Goal: Task Accomplishment & Management: Manage account settings

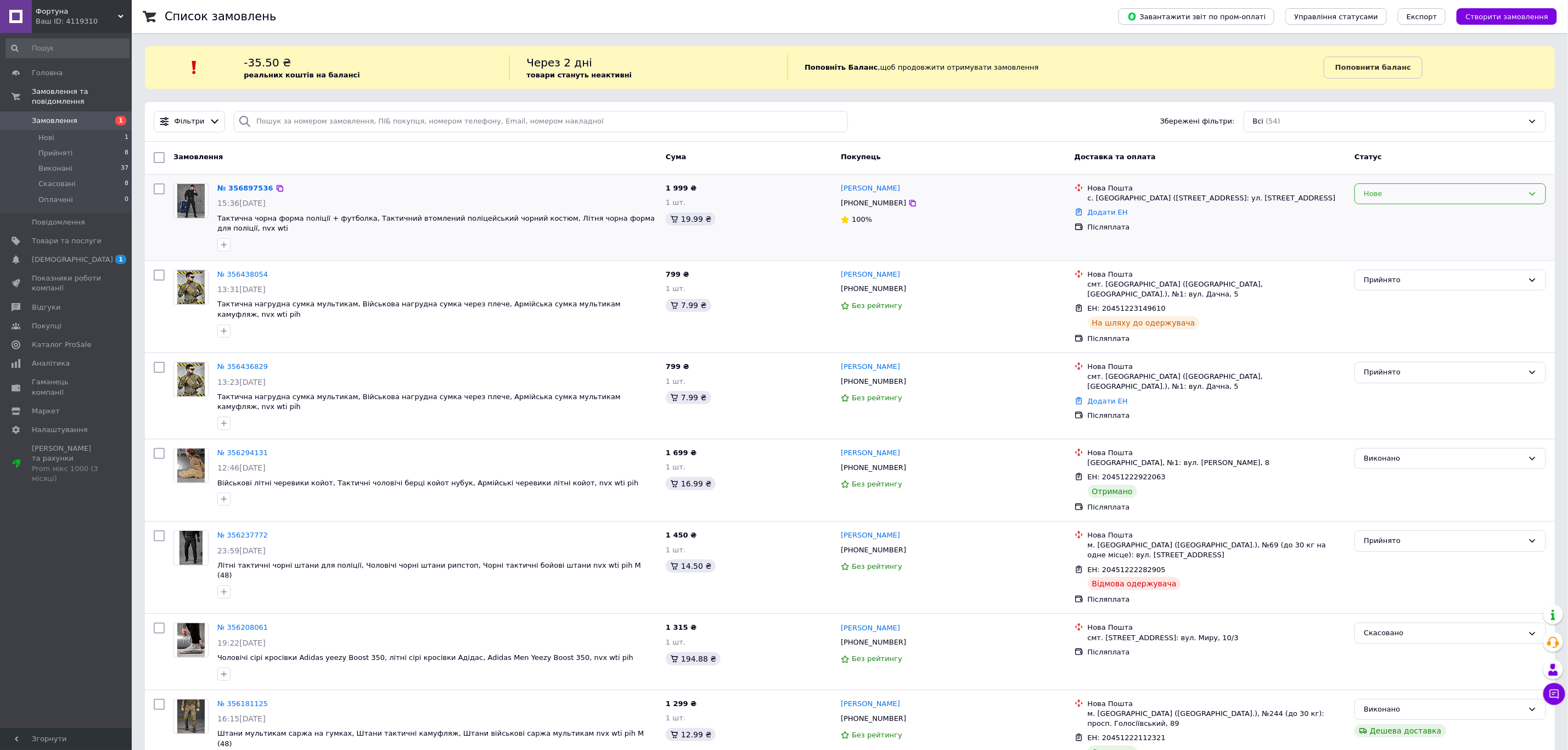
click at [1394, 201] on div "Нове" at bounding box center [1450, 194] width 191 height 21
click at [1391, 212] on li "Прийнято" at bounding box center [1450, 216] width 190 height 20
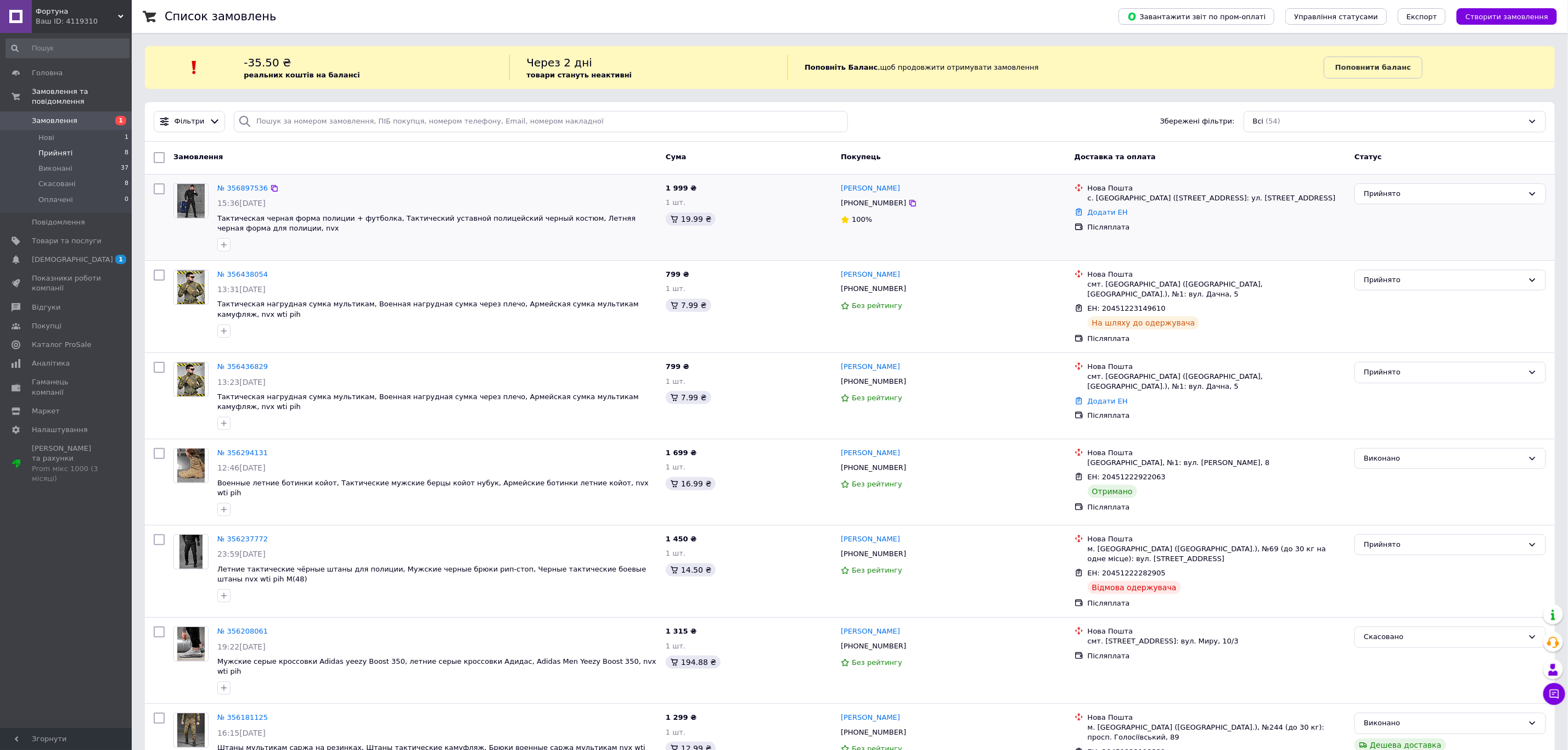
click at [89, 145] on li "Прийняті 8" at bounding box center [68, 153] width 135 height 15
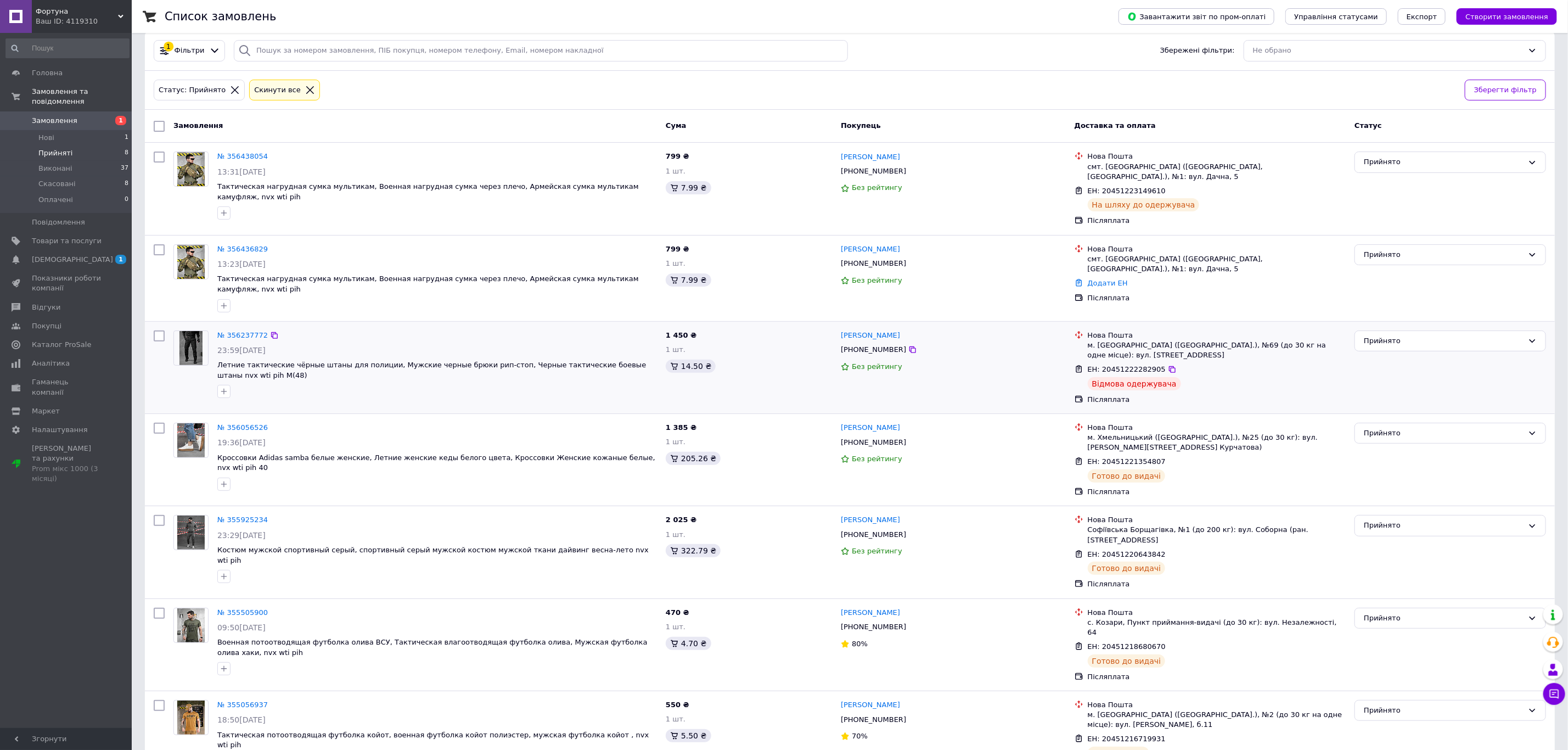
scroll to position [174, 0]
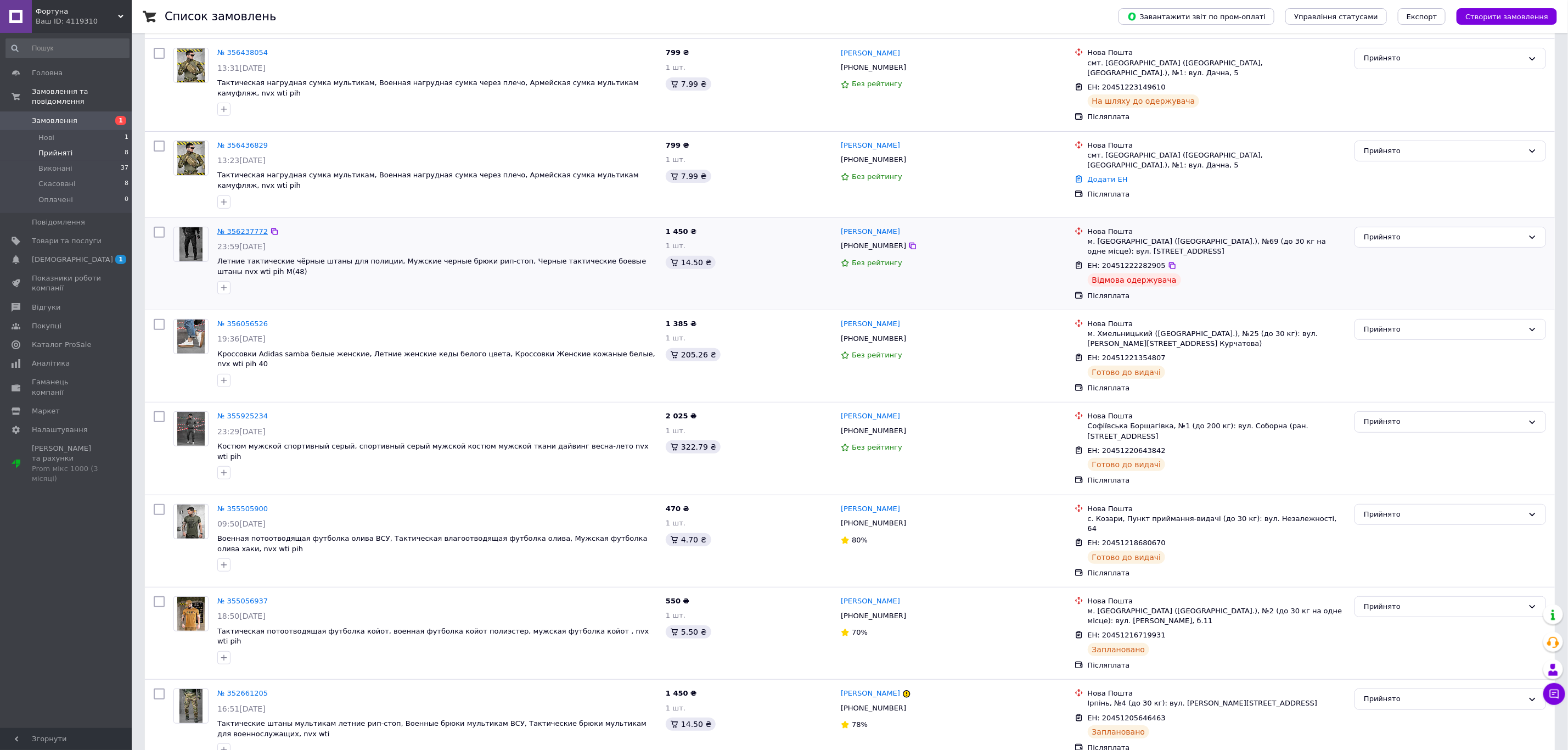
click at [249, 227] on link "№ 356237772" at bounding box center [242, 231] width 50 height 8
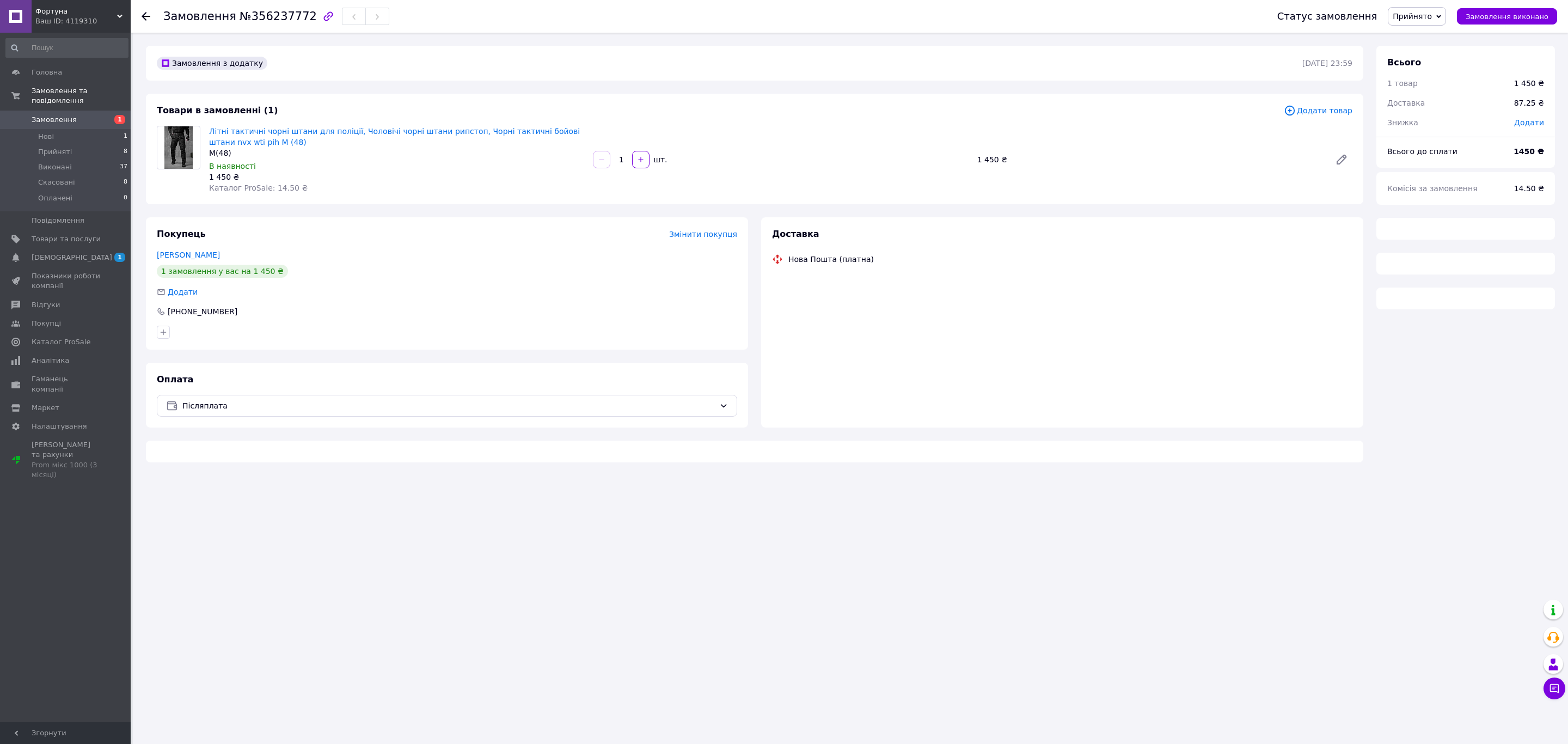
click at [1423, 24] on span "Прийнято" at bounding box center [1417, 16] width 58 height 18
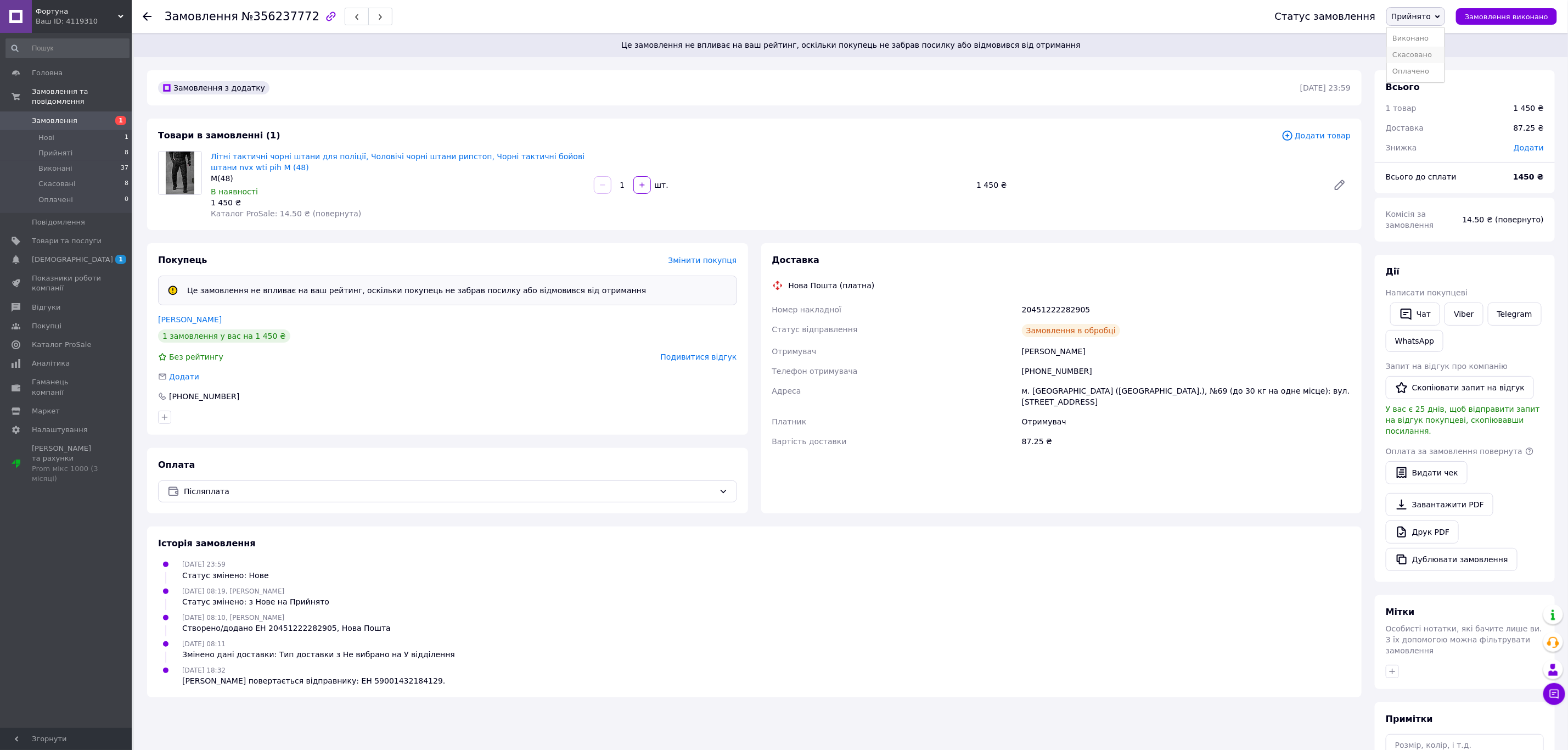
click at [1435, 58] on li "Скасовано" at bounding box center [1416, 55] width 58 height 17
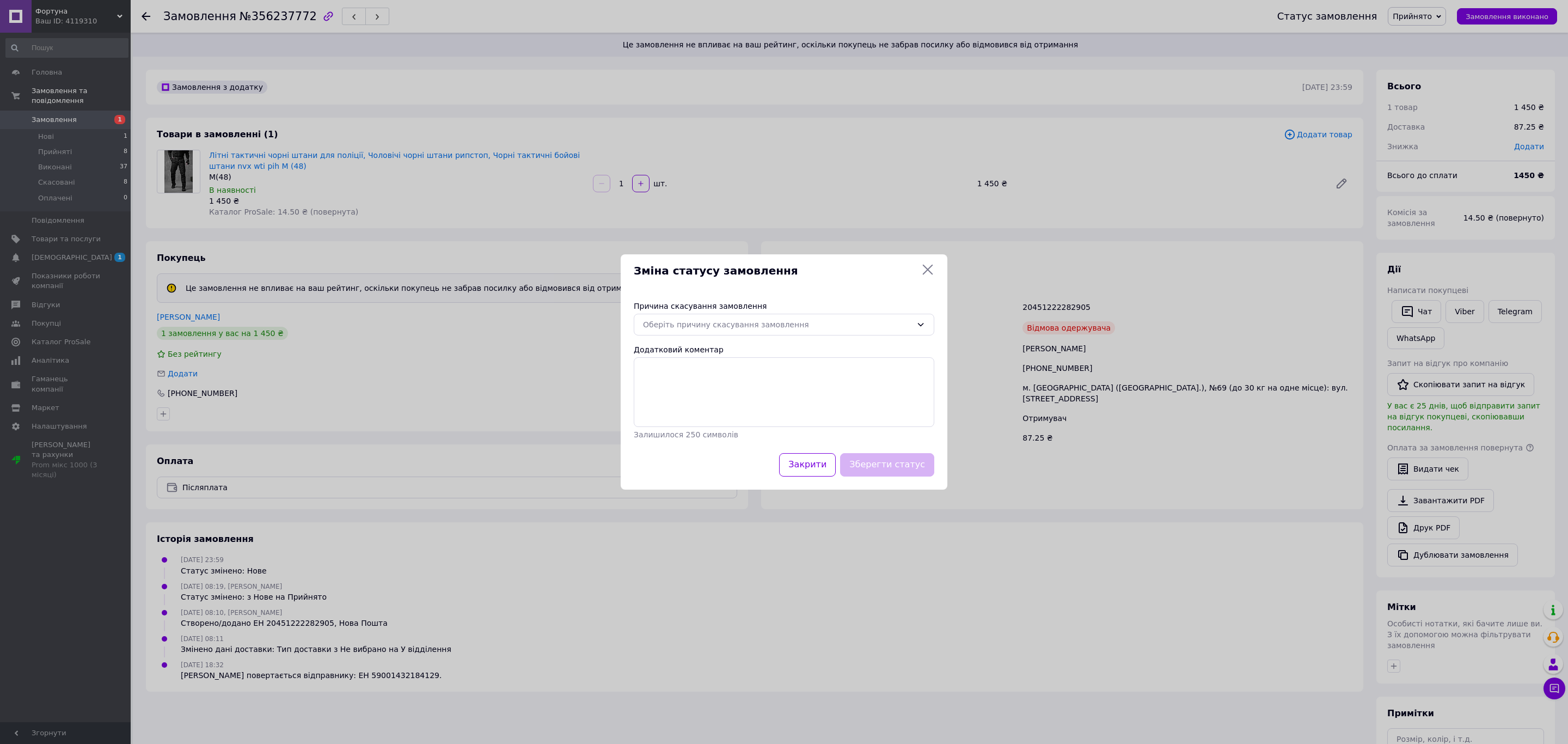
drag, startPoint x: 814, startPoint y: 312, endPoint x: 821, endPoint y: 311, distance: 7.1
click at [816, 314] on div "Оберіть причину скасування замовлення" at bounding box center [784, 325] width 301 height 22
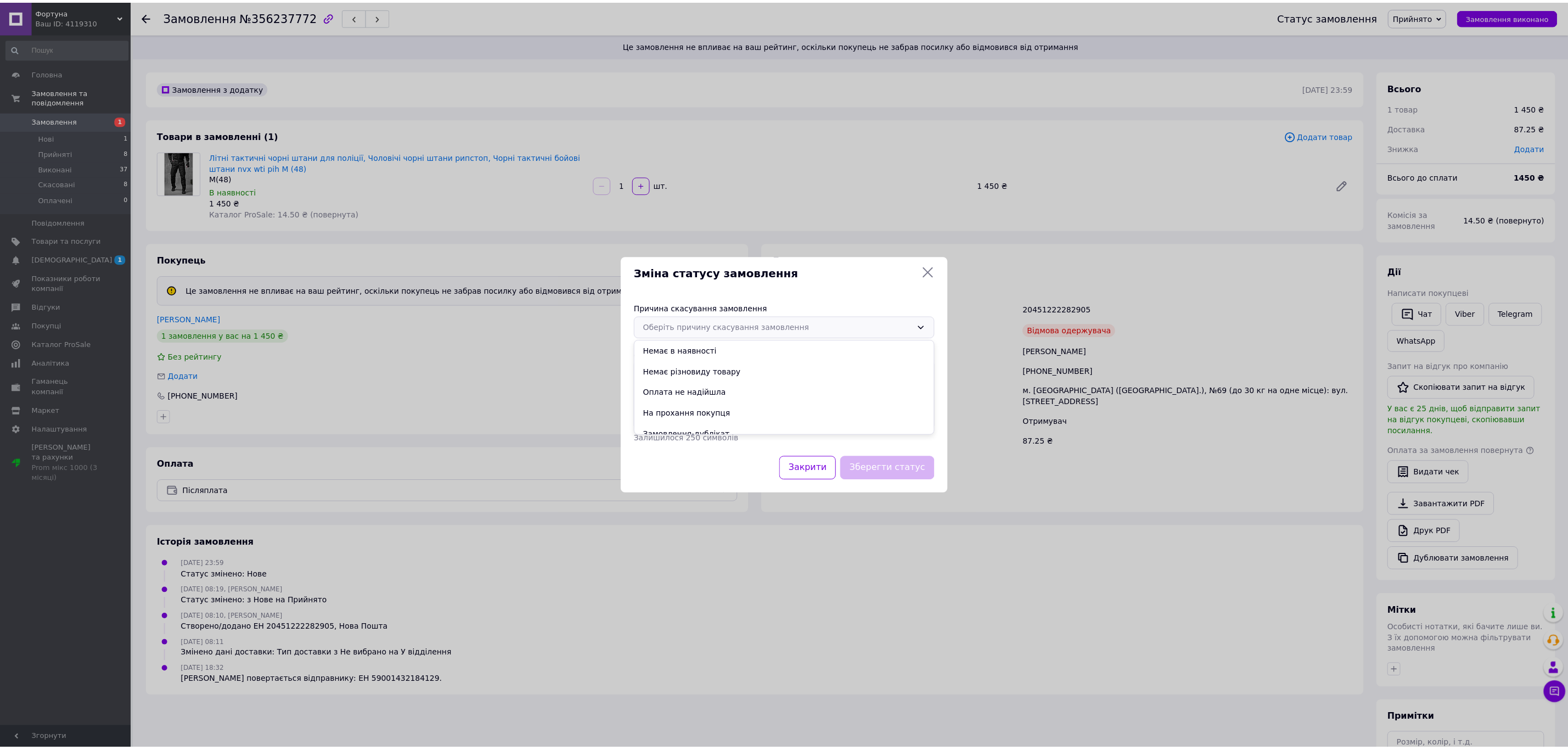
scroll to position [51, 0]
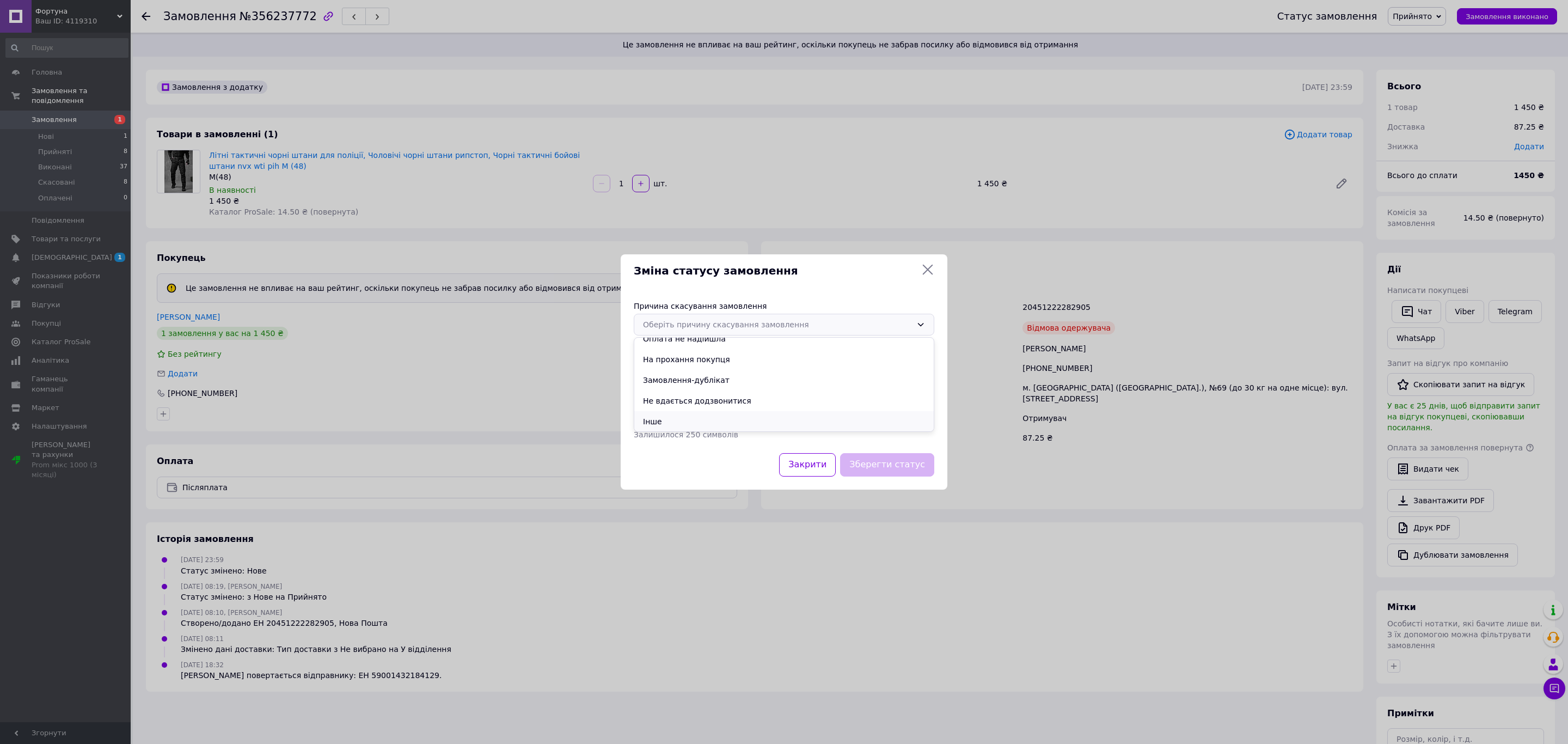
click at [690, 419] on li "Інше" at bounding box center [784, 421] width 299 height 21
click at [741, 409] on textarea "Додатковий коментар" at bounding box center [784, 392] width 301 height 69
type textarea "Відмова на пошті"
click at [864, 467] on button "Зберегти статус" at bounding box center [887, 465] width 94 height 23
